Goal: Browse casually

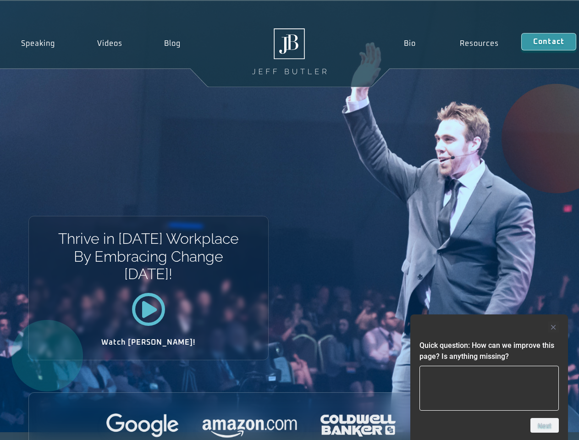
click at [289, 220] on div "Thrive in [DATE] Workplace By Embracing Change [DATE]! Watch [PERSON_NAME]!" at bounding box center [289, 216] width 579 height 431
click at [489, 327] on div at bounding box center [489, 327] width 139 height 11
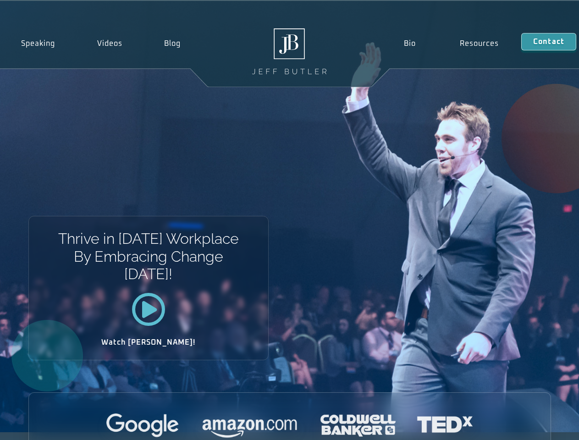
click at [545, 426] on div at bounding box center [290, 426] width 522 height 25
